Goal: Complete application form

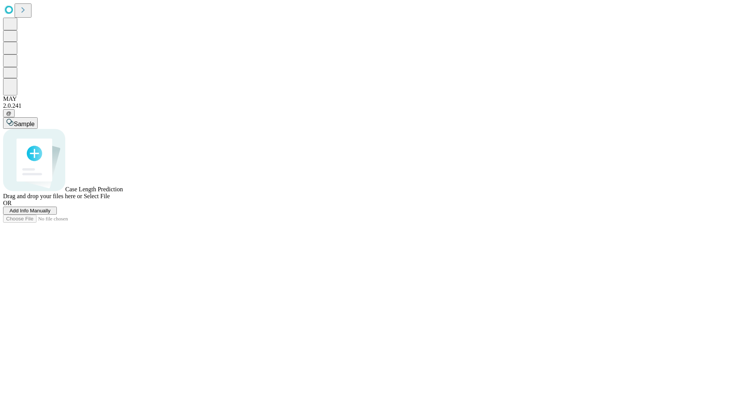
click at [51, 214] on span "Add Info Manually" at bounding box center [30, 211] width 41 height 6
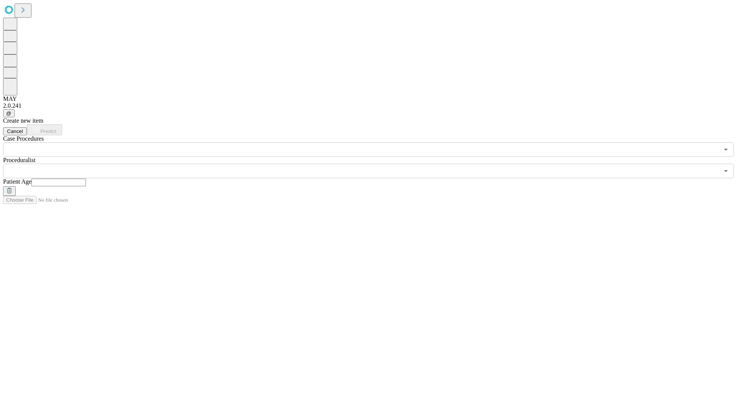
click at [86, 179] on input "text" at bounding box center [58, 183] width 54 height 8
type input "**"
click at [374, 164] on input "text" at bounding box center [361, 171] width 716 height 15
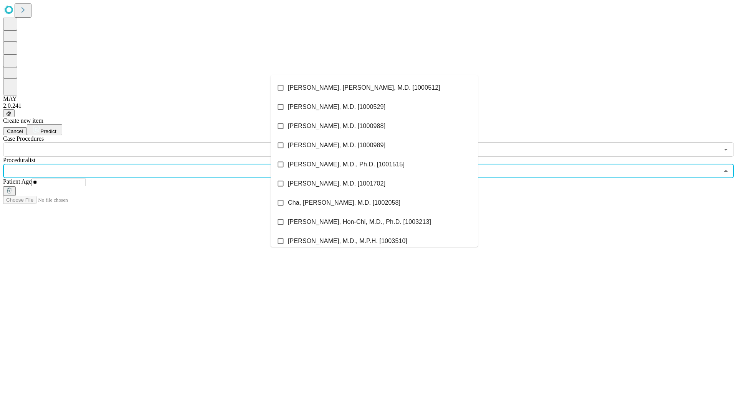
click at [374, 88] on li "[PERSON_NAME], [PERSON_NAME], M.D. [1000512]" at bounding box center [374, 87] width 207 height 19
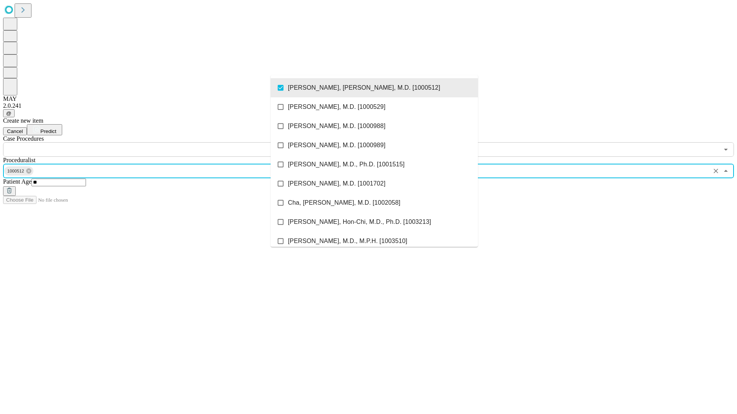
click at [161, 142] on input "text" at bounding box center [361, 149] width 716 height 15
